Goal: Check status: Check status

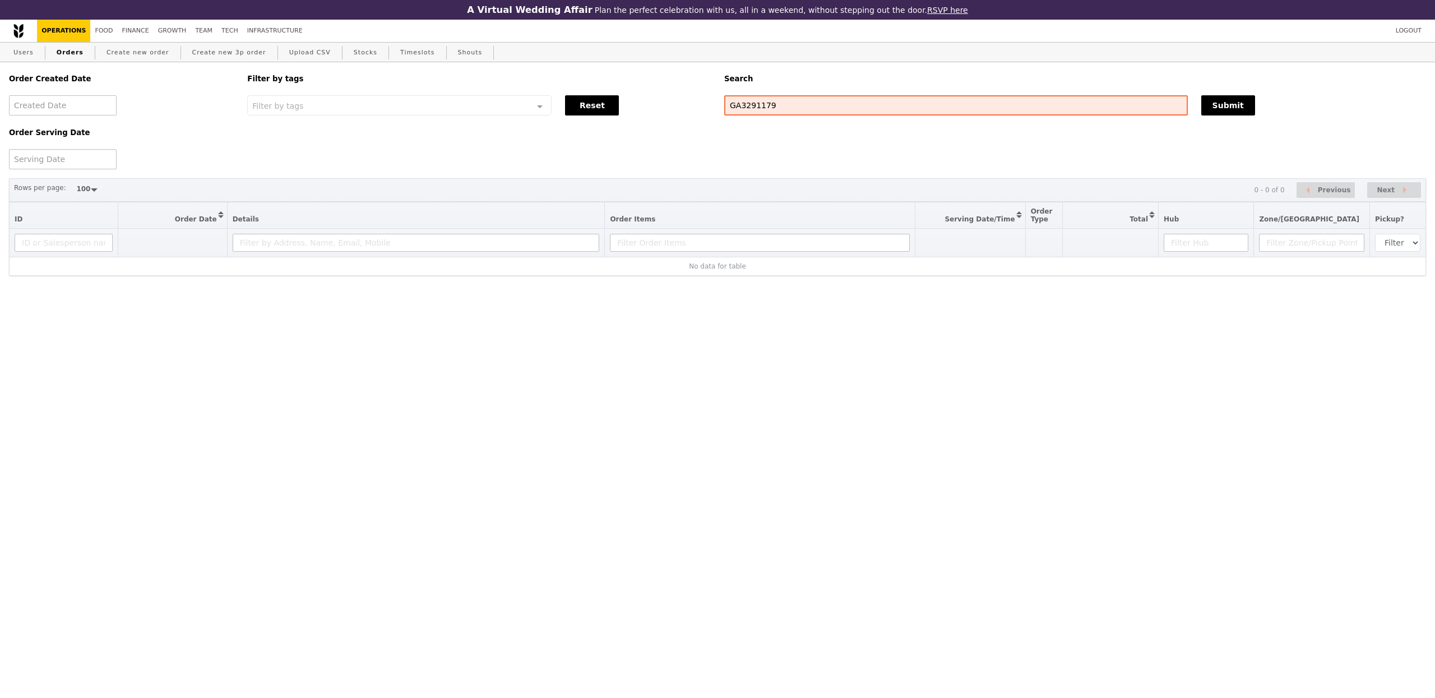
select select "100"
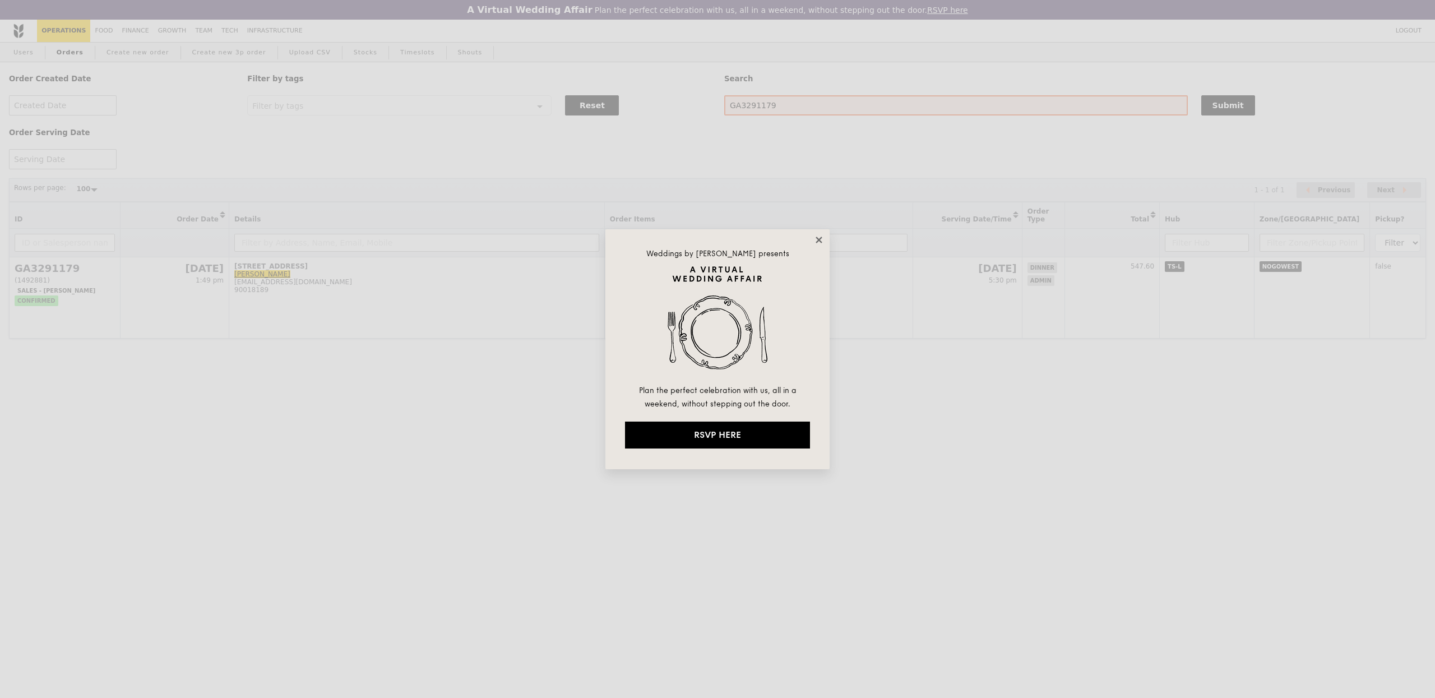
click at [817, 239] on icon at bounding box center [819, 240] width 10 height 10
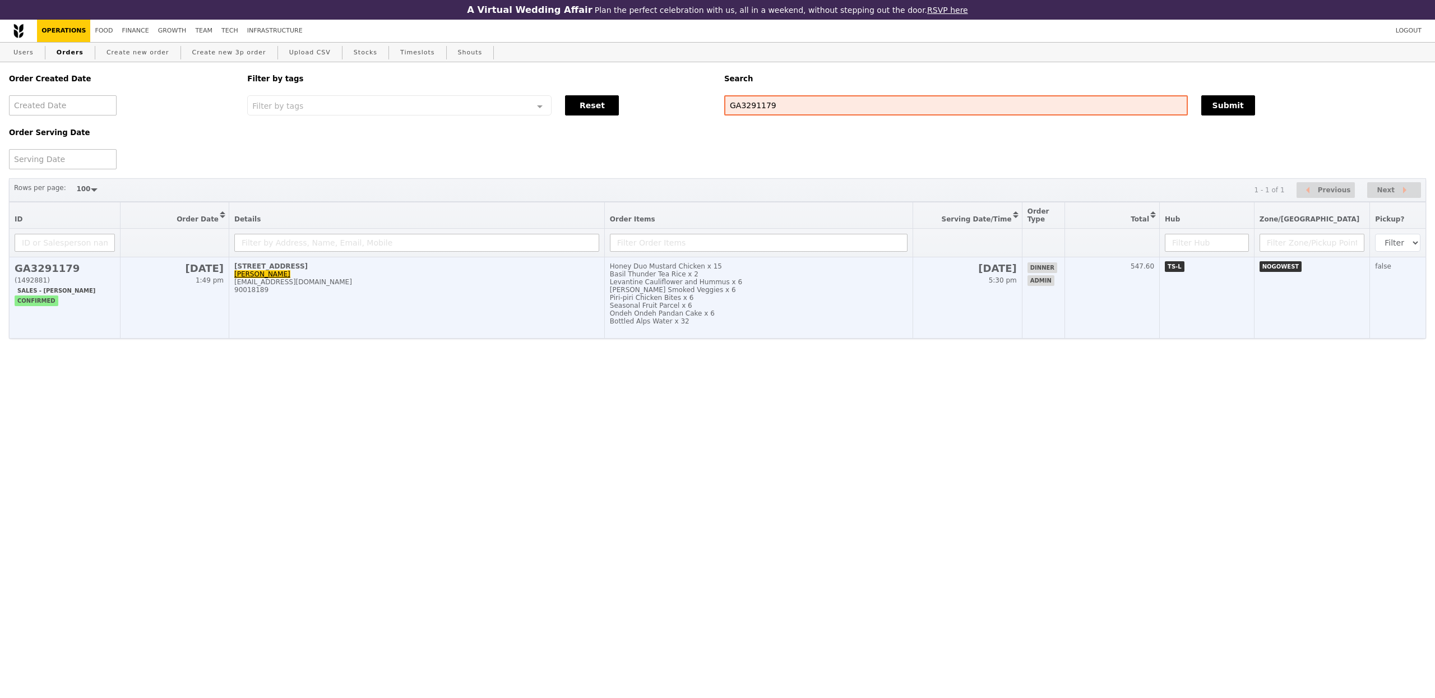
click at [767, 294] on div "[PERSON_NAME] Smoked Veggies x 6" at bounding box center [759, 290] width 298 height 8
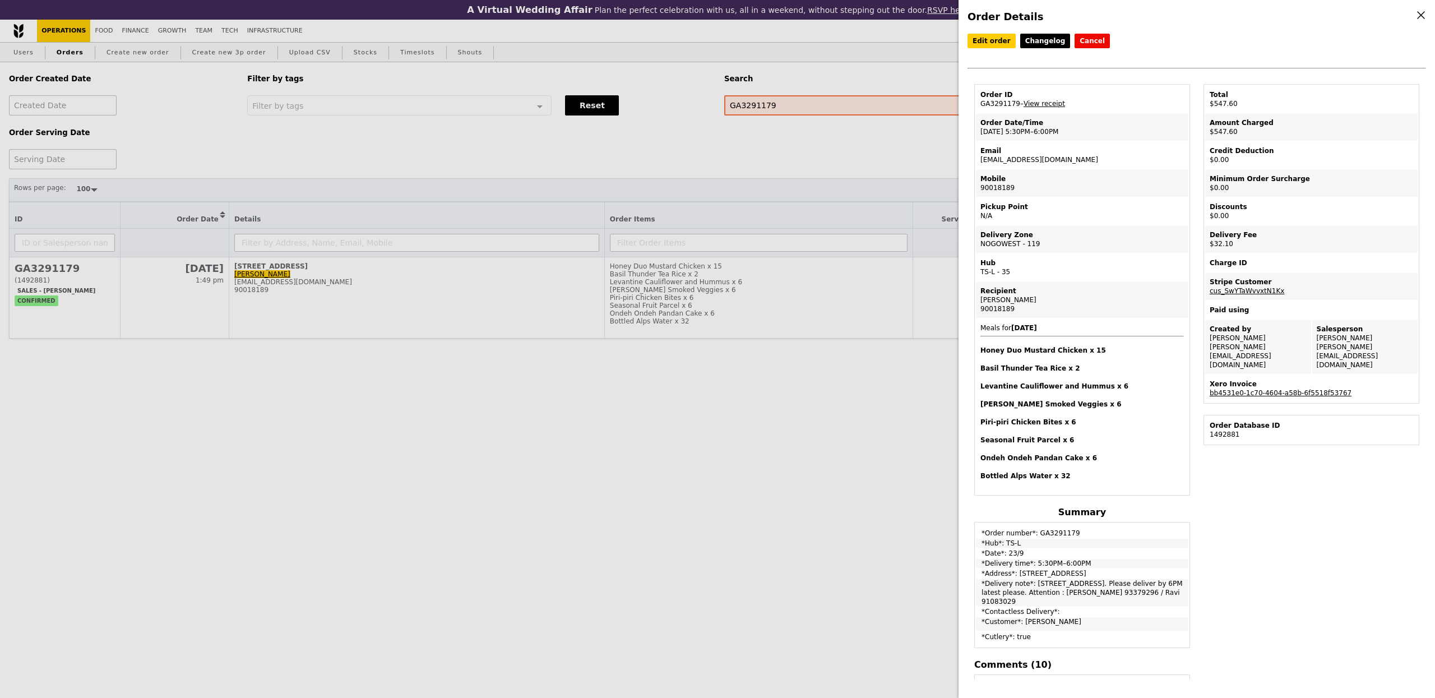
drag, startPoint x: 1236, startPoint y: 249, endPoint x: 1204, endPoint y: 247, distance: 31.5
click at [1205, 247] on td "Delivery Fee $32.10" at bounding box center [1311, 239] width 212 height 27
copy td "$32.10"
